Goal: Check status: Check status

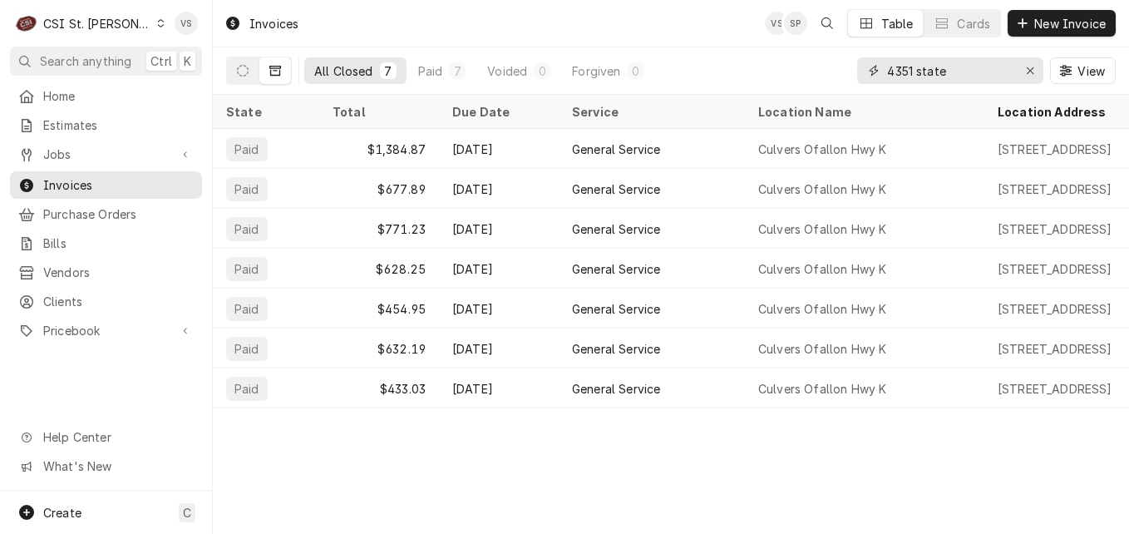
drag, startPoint x: 962, startPoint y: 75, endPoint x: 821, endPoint y: 71, distance: 141.4
click at [821, 71] on div "All Closed 7 Paid 7 Voided 0 Forgiven 0 4351 state View" at bounding box center [671, 70] width 890 height 47
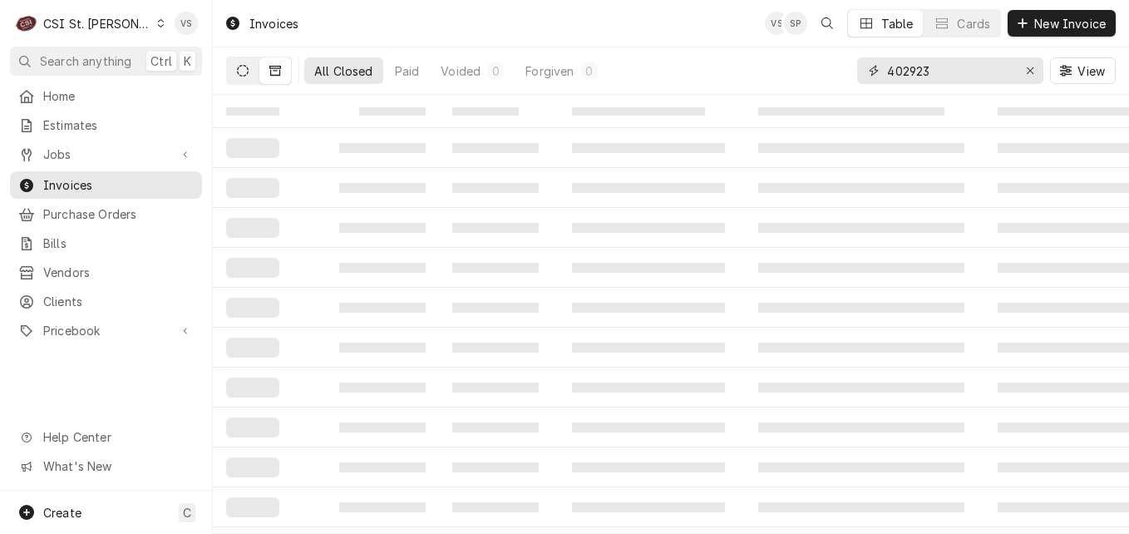
type input "402923"
click at [242, 79] on button "Dynamic Content Wrapper" at bounding box center [243, 70] width 32 height 27
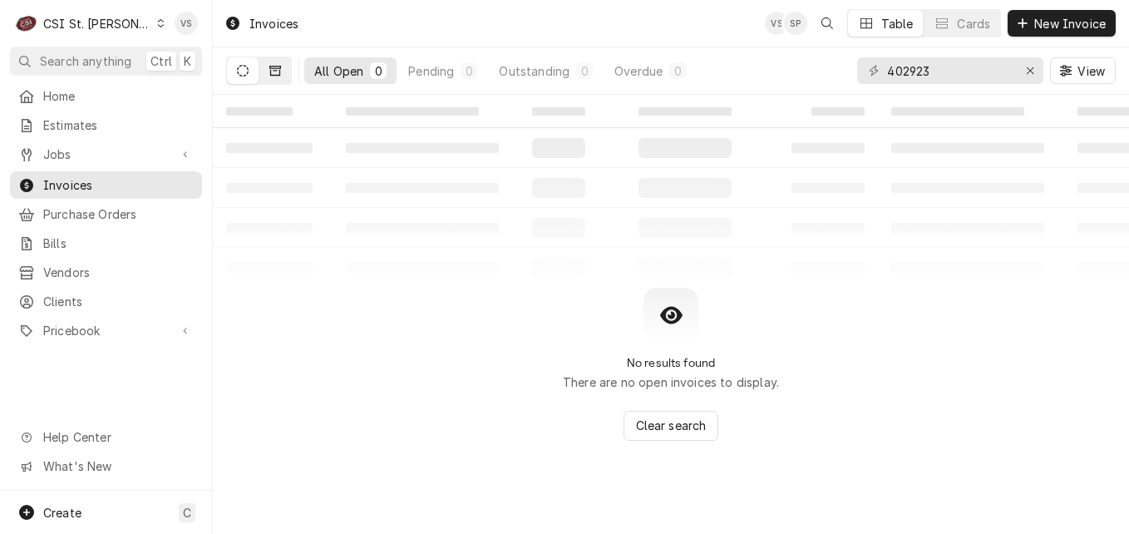
click at [279, 74] on icon "Dynamic Content Wrapper" at bounding box center [275, 71] width 12 height 10
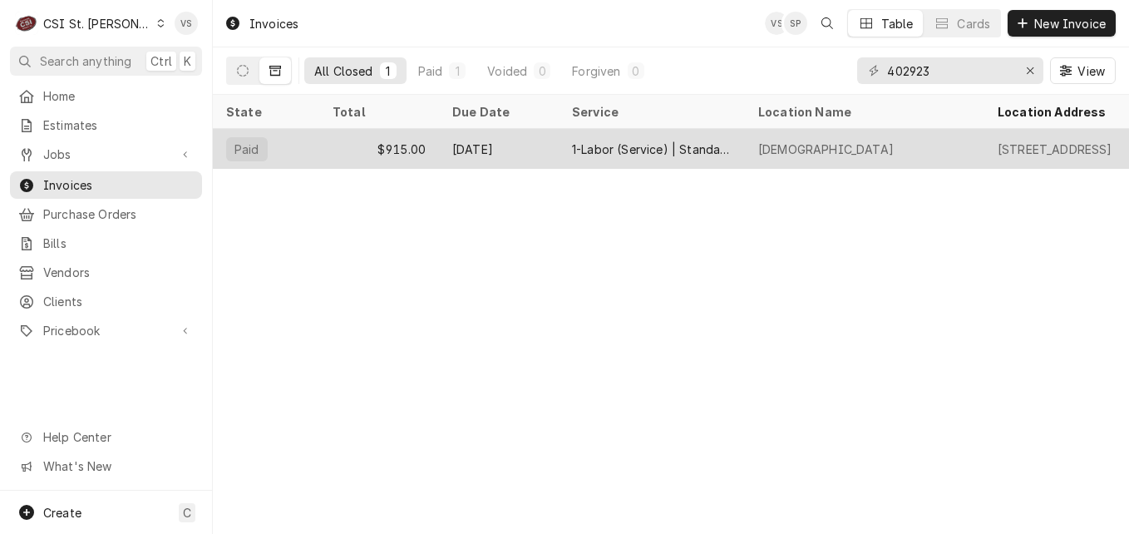
click at [520, 142] on div "[DATE]" at bounding box center [499, 149] width 120 height 40
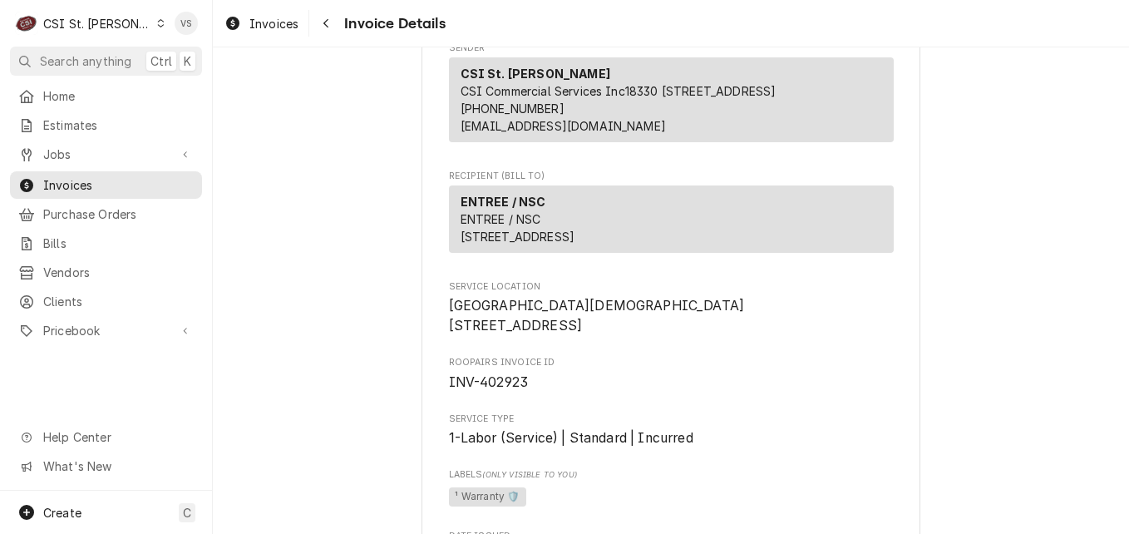
scroll to position [166, 0]
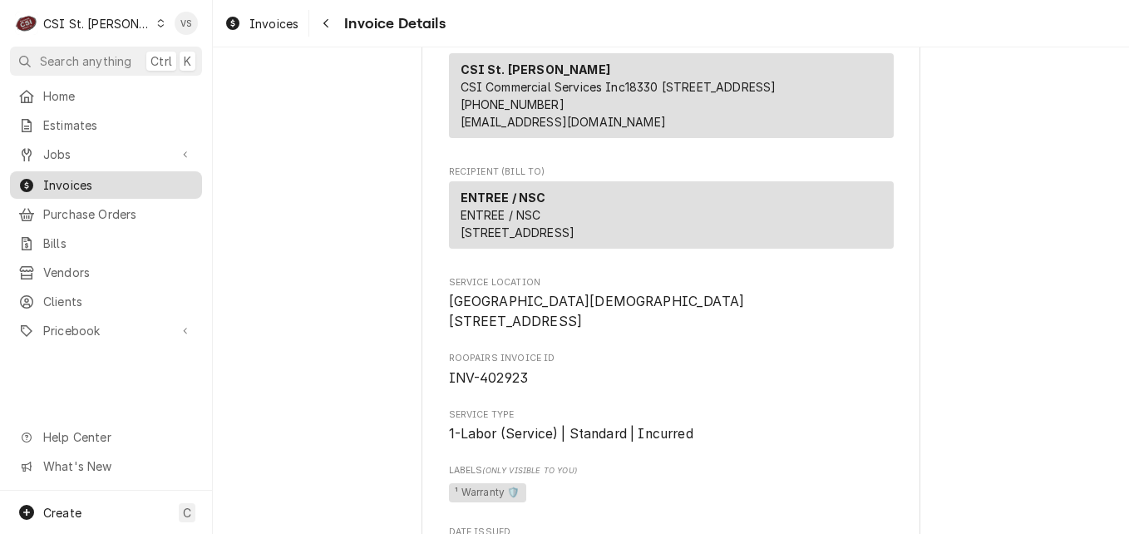
click at [92, 176] on span "Invoices" at bounding box center [118, 184] width 150 height 17
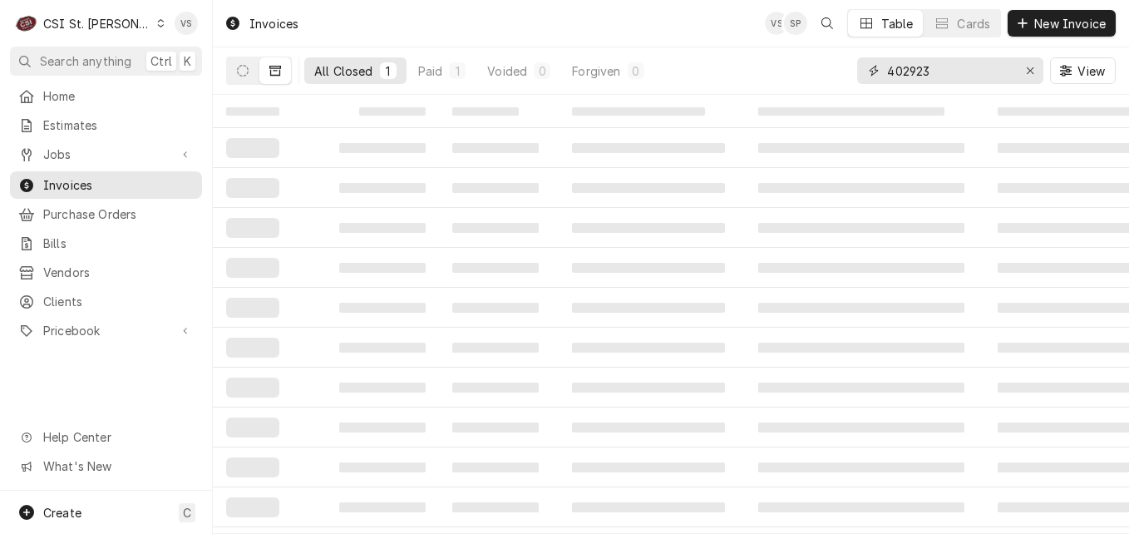
click at [939, 69] on input "402923" at bounding box center [949, 70] width 125 height 27
